Goal: Task Accomplishment & Management: Use online tool/utility

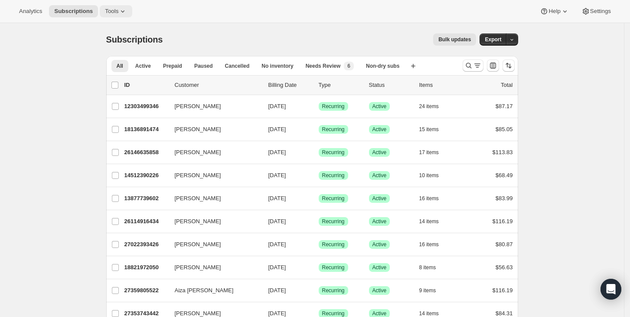
click at [112, 12] on span "Tools" at bounding box center [111, 11] width 13 height 7
